Goal: Information Seeking & Learning: Learn about a topic

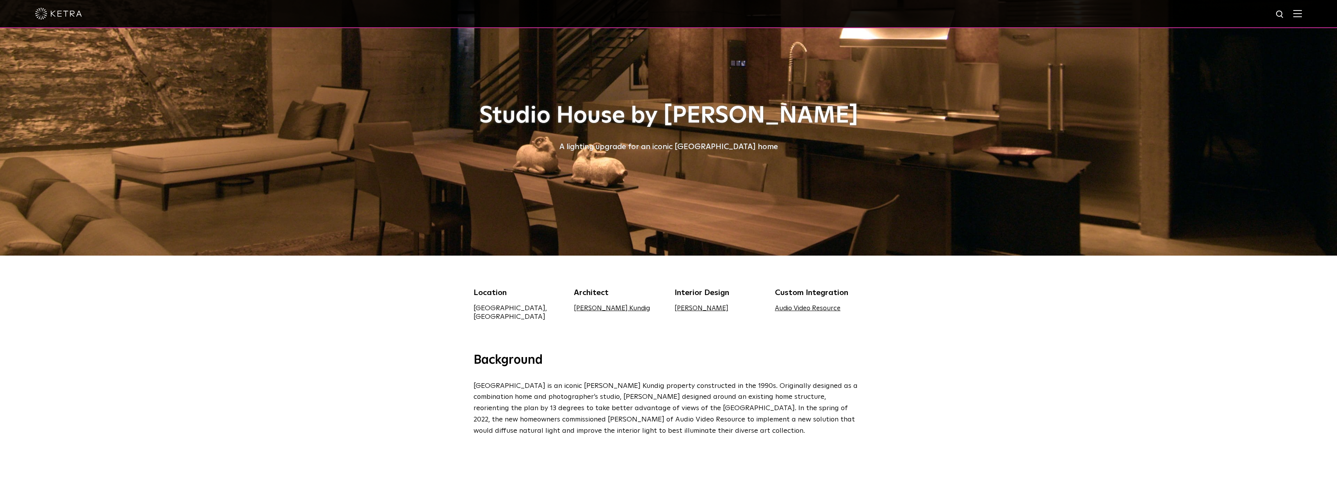
click at [69, 13] on img at bounding box center [58, 14] width 47 height 12
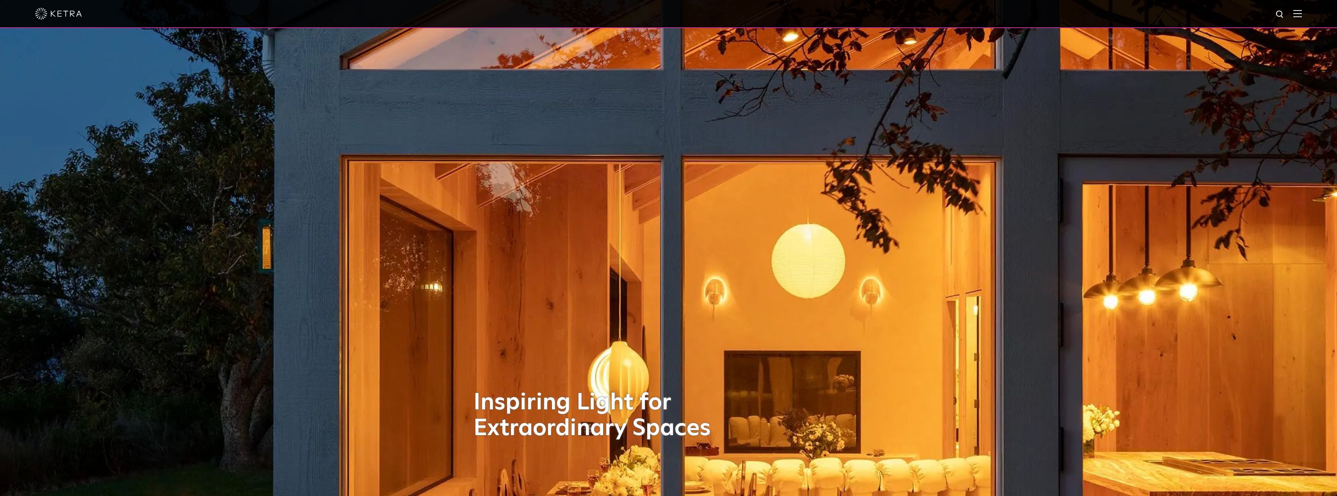
click at [1302, 13] on img at bounding box center [1297, 13] width 9 height 7
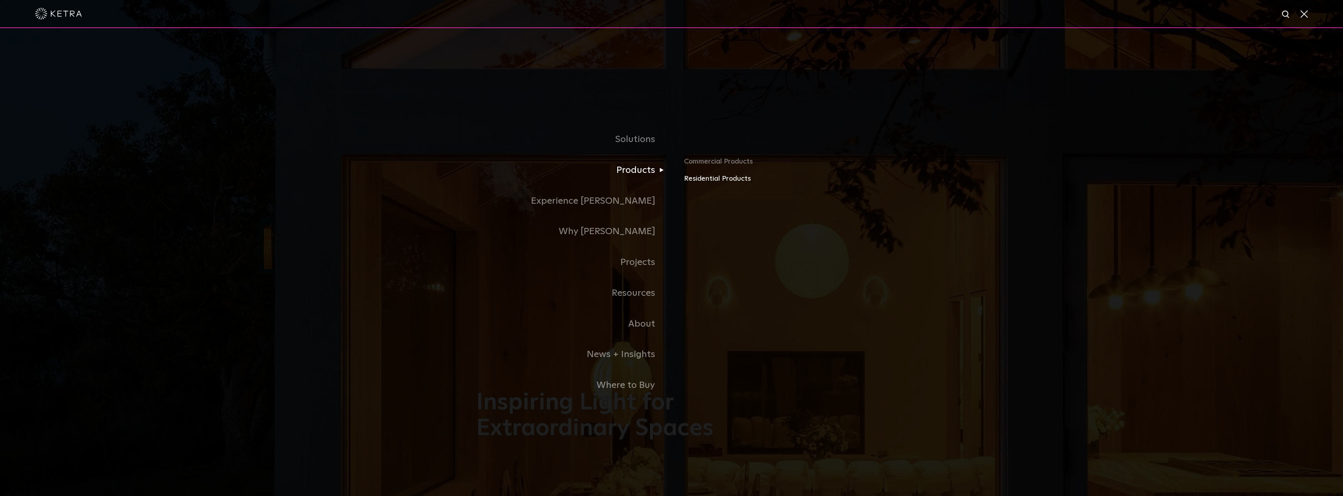
click at [712, 178] on link "Residential Products" at bounding box center [775, 178] width 183 height 11
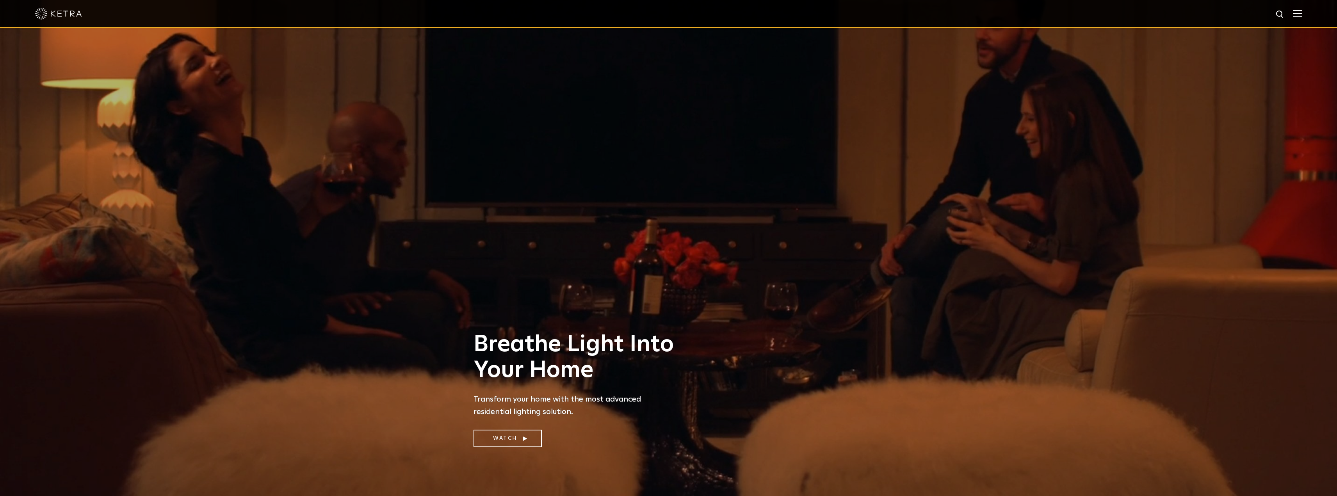
click at [1308, 16] on div at bounding box center [668, 14] width 1337 height 28
click at [1302, 15] on img at bounding box center [1297, 13] width 9 height 7
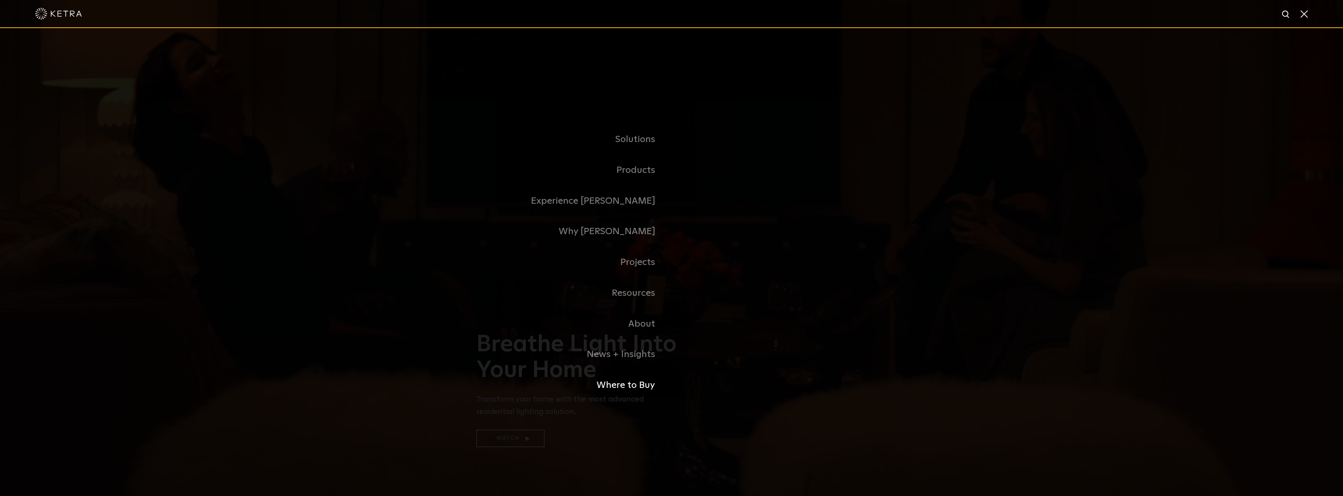
click at [636, 386] on link "Where to Buy" at bounding box center [573, 385] width 195 height 31
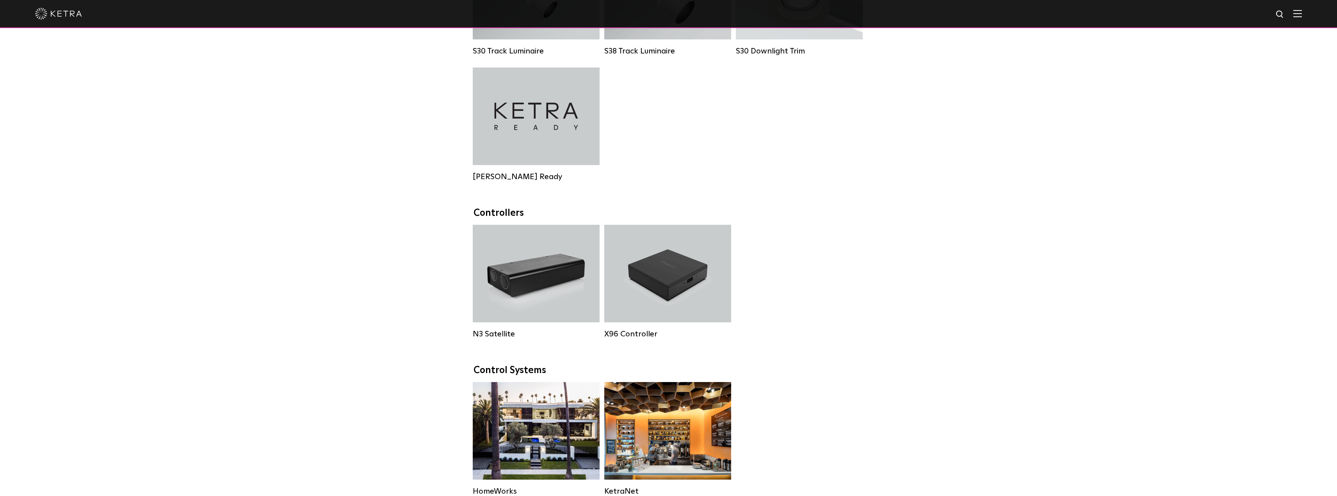
scroll to position [703, 0]
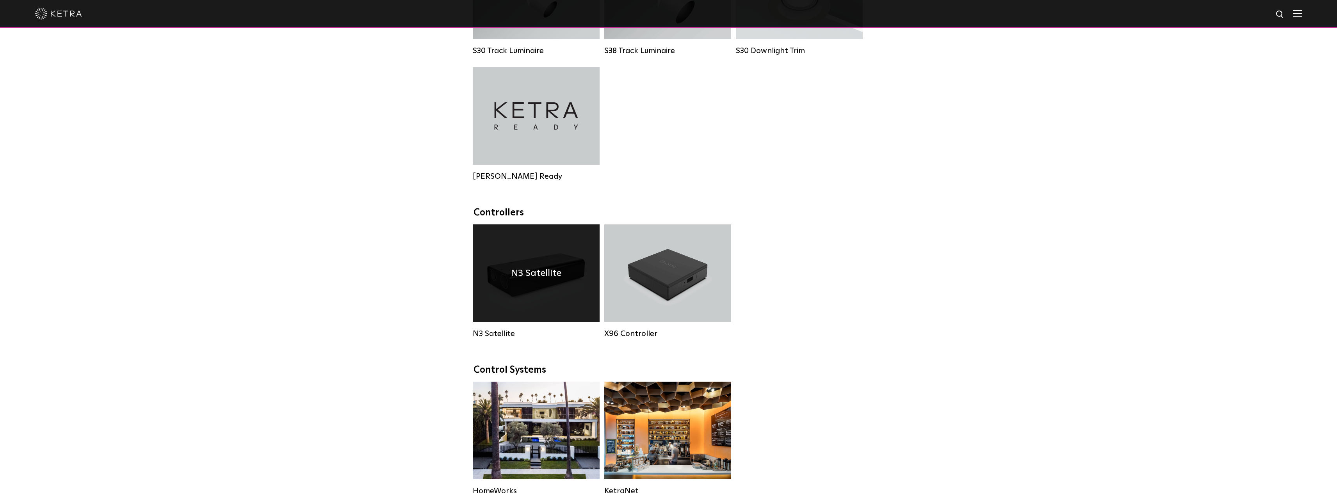
click at [565, 285] on div "N3 Satellite" at bounding box center [536, 273] width 127 height 98
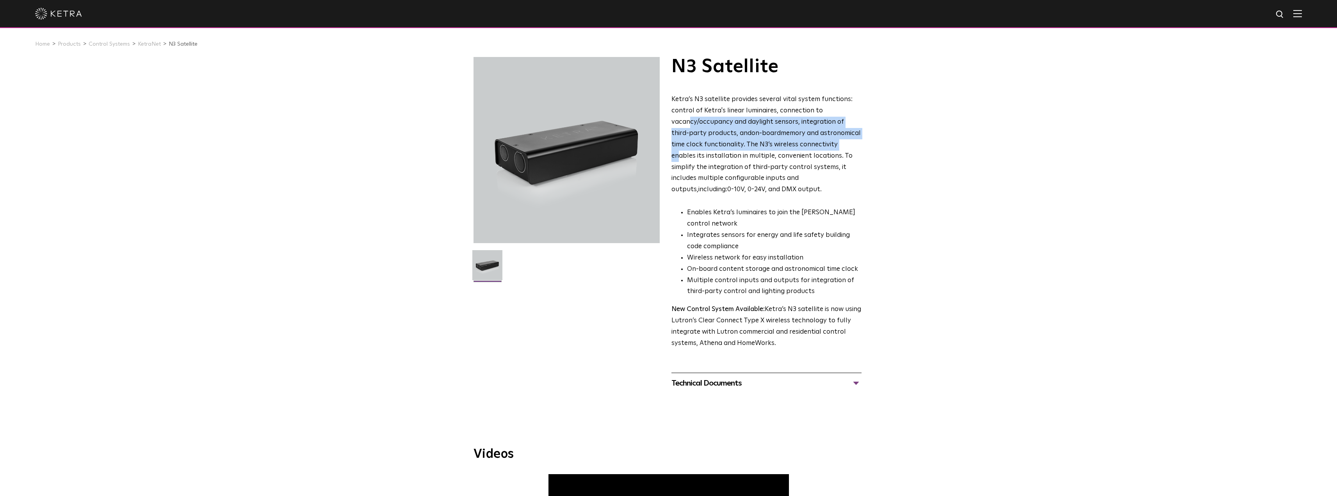
drag, startPoint x: 689, startPoint y: 118, endPoint x: 767, endPoint y: 107, distance: 78.5
click at [821, 143] on p "Ketra’s N3 satellite provides several vital system functions: control of Ketra'…" at bounding box center [766, 145] width 190 height 102
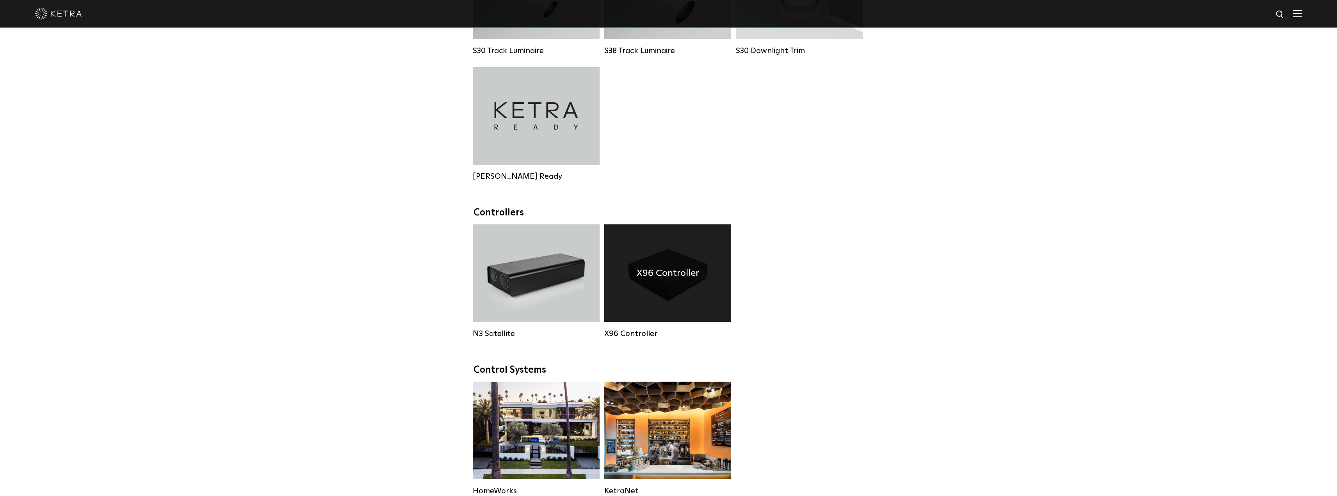
click at [636, 267] on div "X96 Controller" at bounding box center [667, 273] width 127 height 98
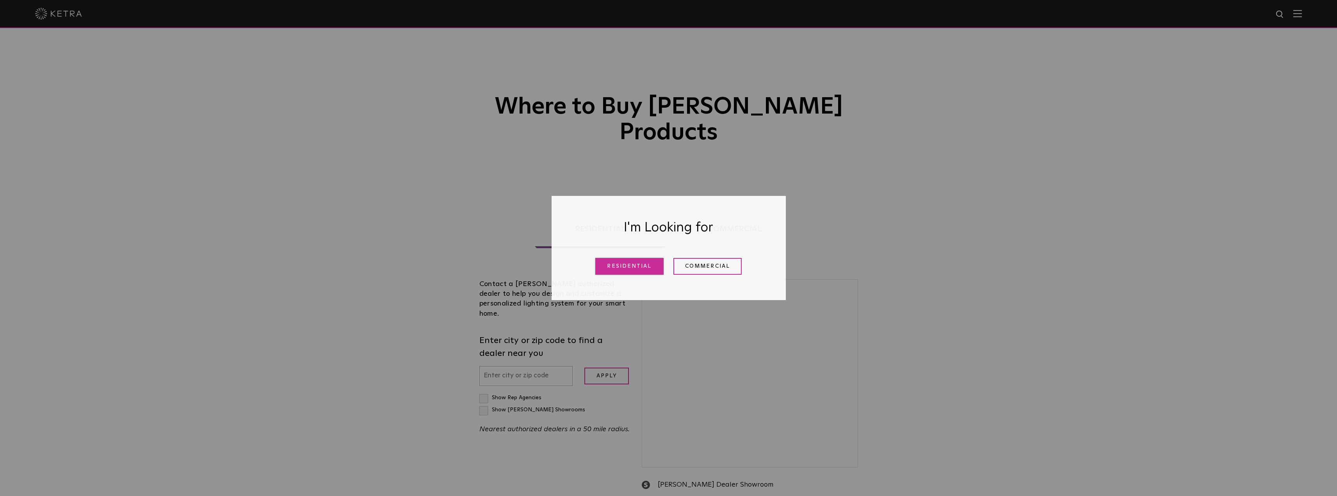
click at [630, 265] on link "Residential" at bounding box center [629, 266] width 68 height 17
